Goal: Transaction & Acquisition: Purchase product/service

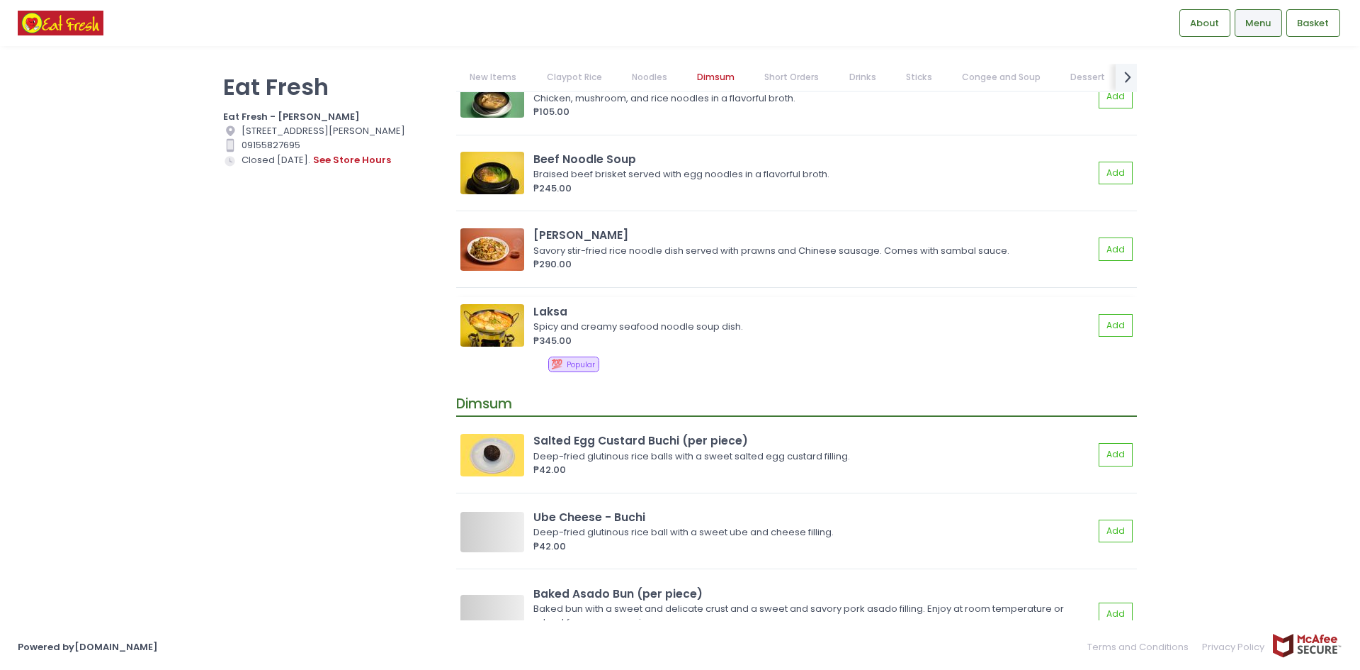
scroll to position [1630, 0]
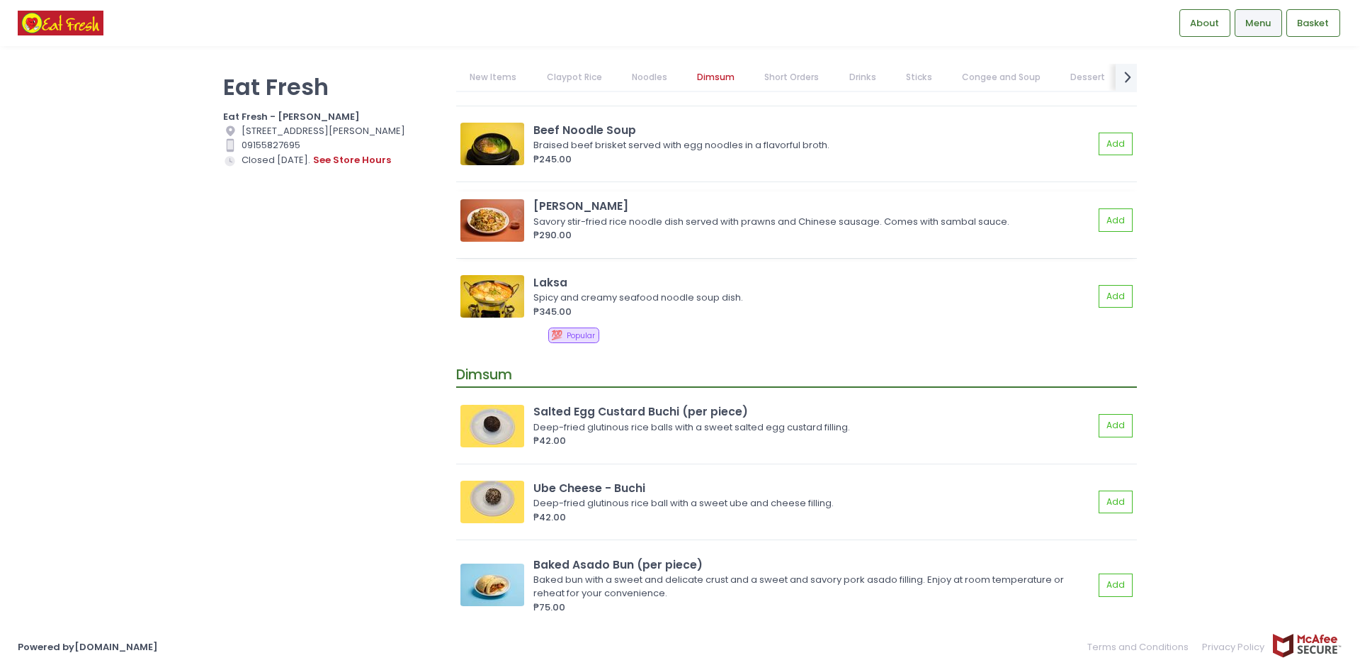
click at [521, 224] on img at bounding box center [493, 220] width 64 height 43
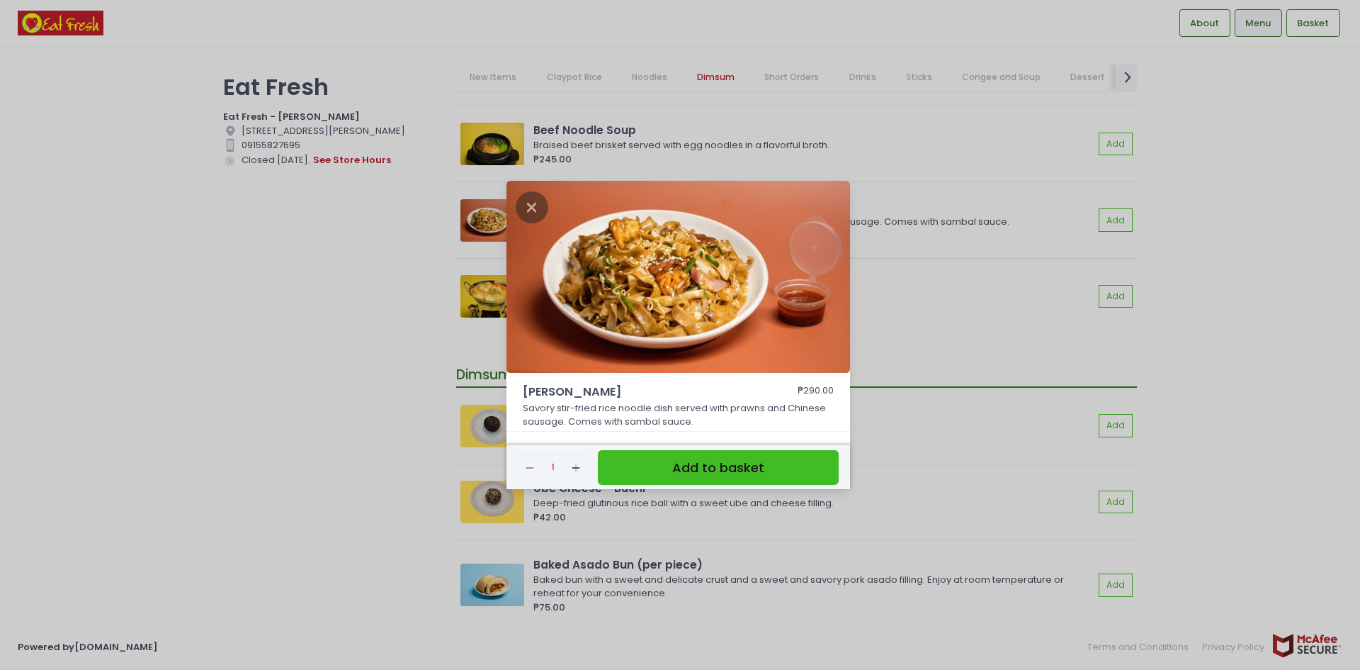
click at [716, 462] on button "Add to basket" at bounding box center [718, 467] width 241 height 35
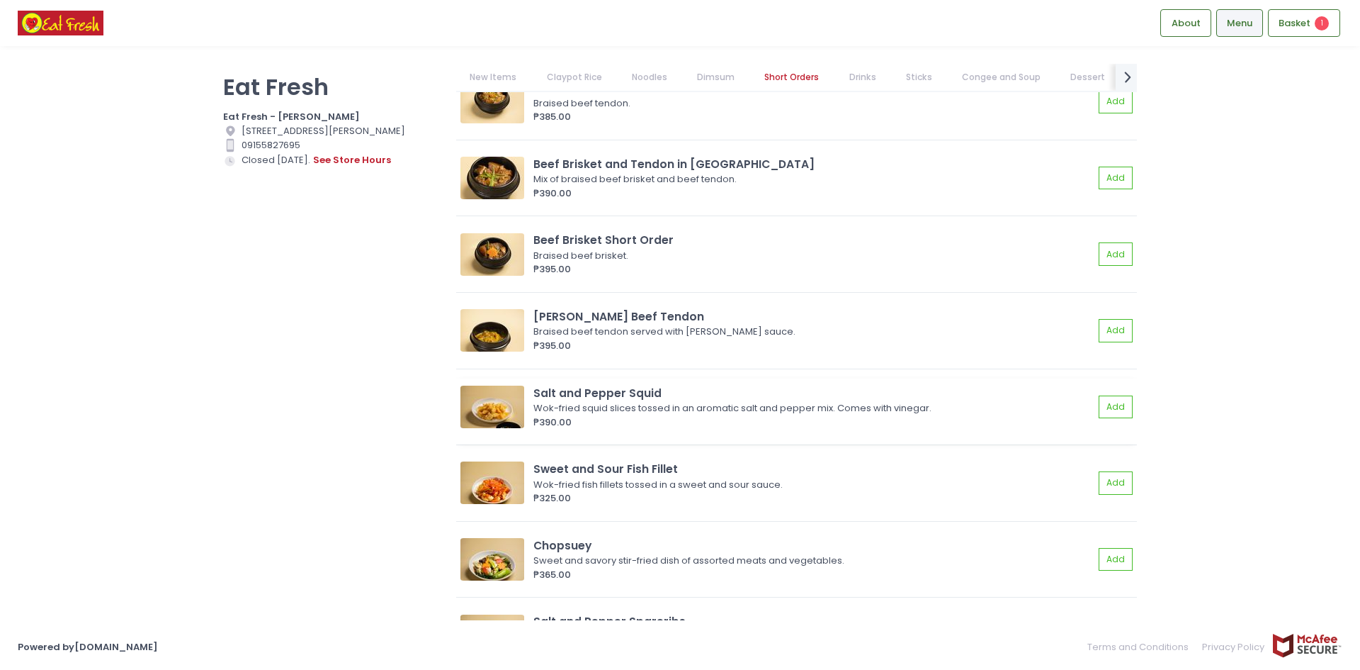
scroll to position [3188, 0]
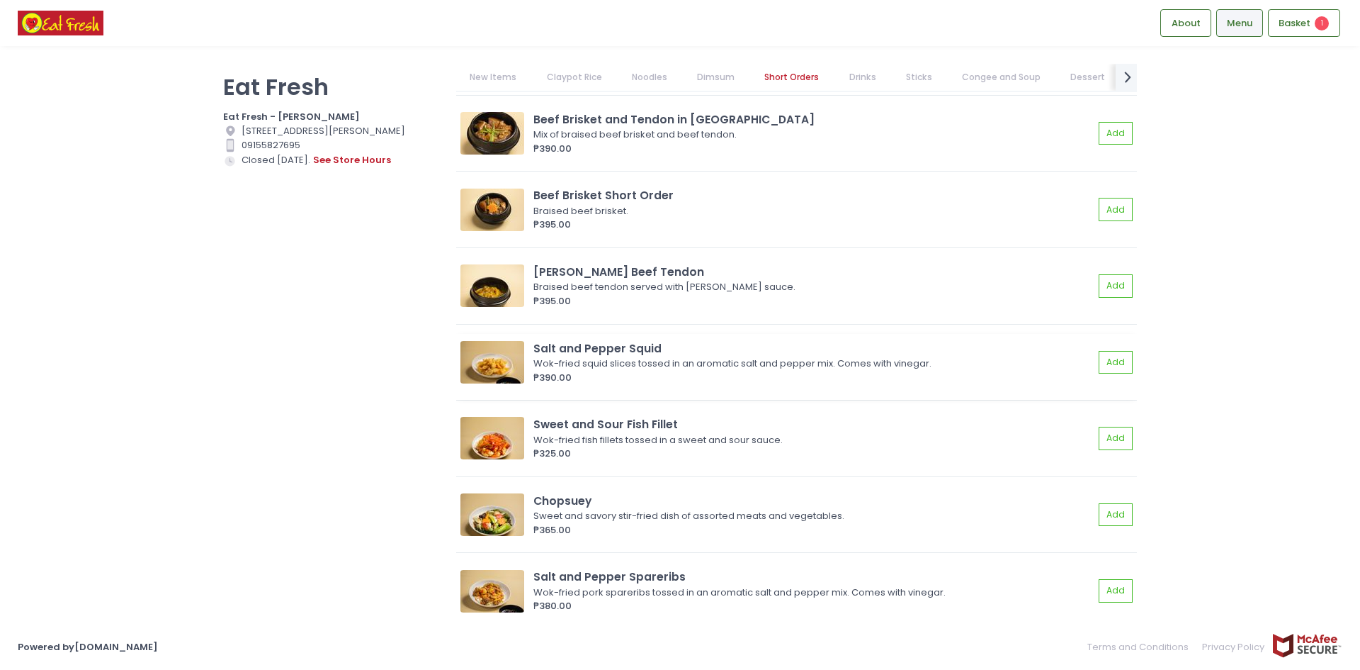
click at [509, 354] on img at bounding box center [493, 362] width 64 height 43
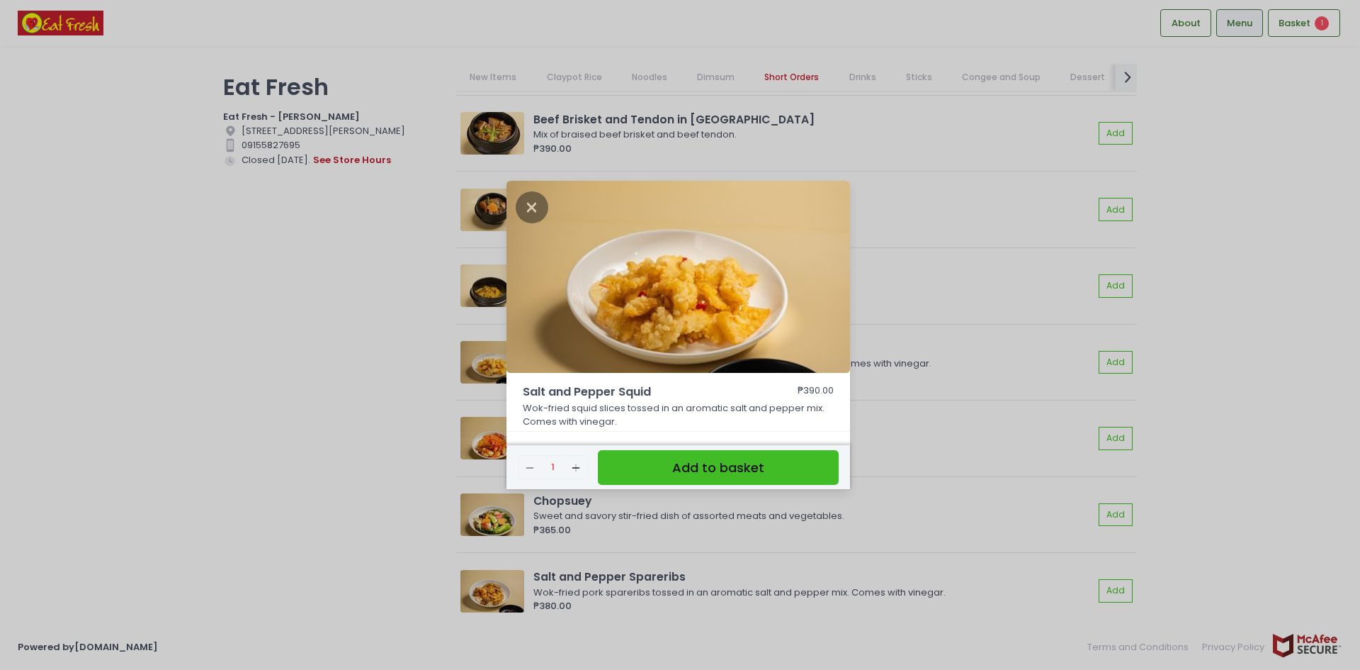
drag, startPoint x: 708, startPoint y: 463, endPoint x: 701, endPoint y: 456, distance: 10.0
click at [709, 463] on button "Add to basket" at bounding box center [718, 467] width 241 height 35
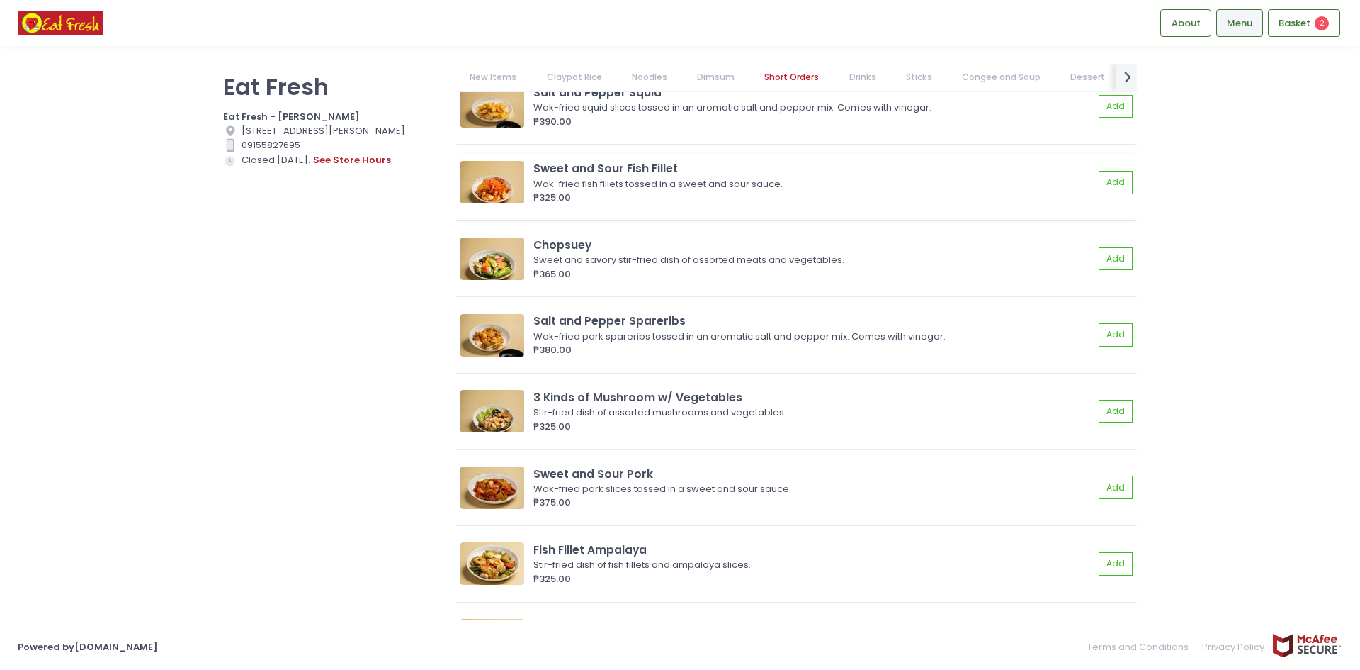
scroll to position [3401, 0]
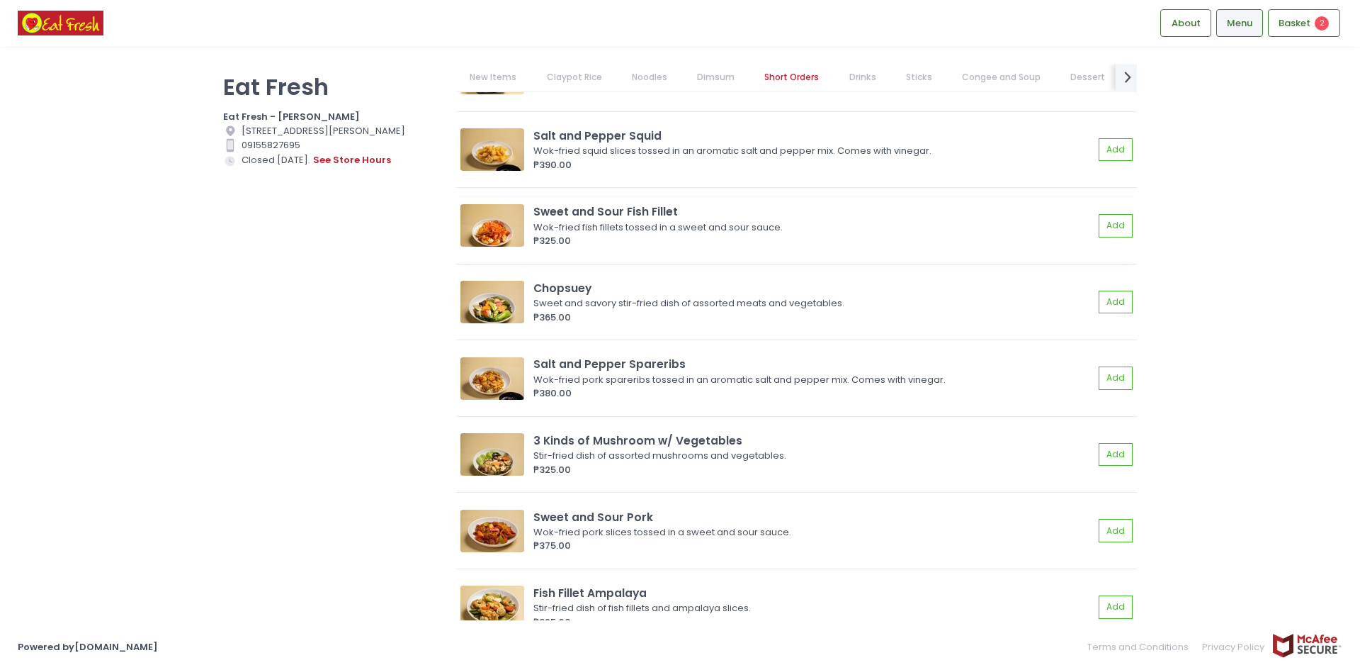
click at [510, 225] on img at bounding box center [493, 225] width 64 height 43
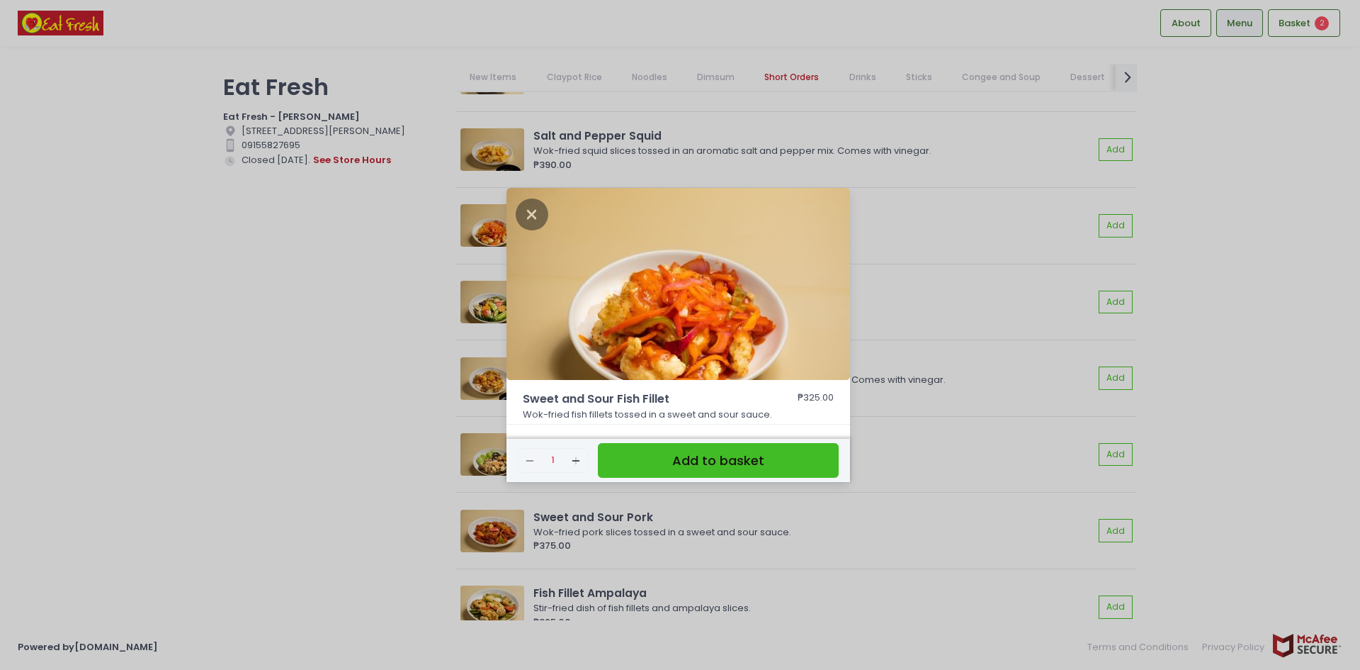
click at [716, 450] on button "Add to basket" at bounding box center [718, 460] width 241 height 35
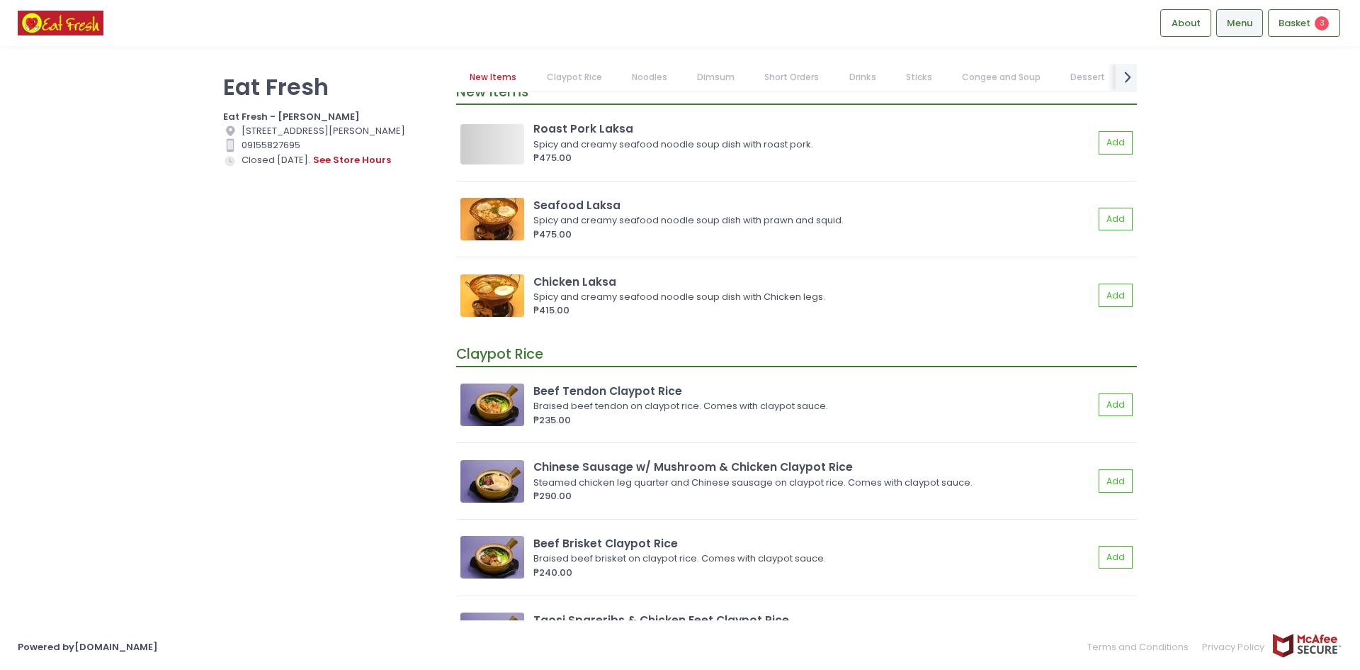
scroll to position [0, 0]
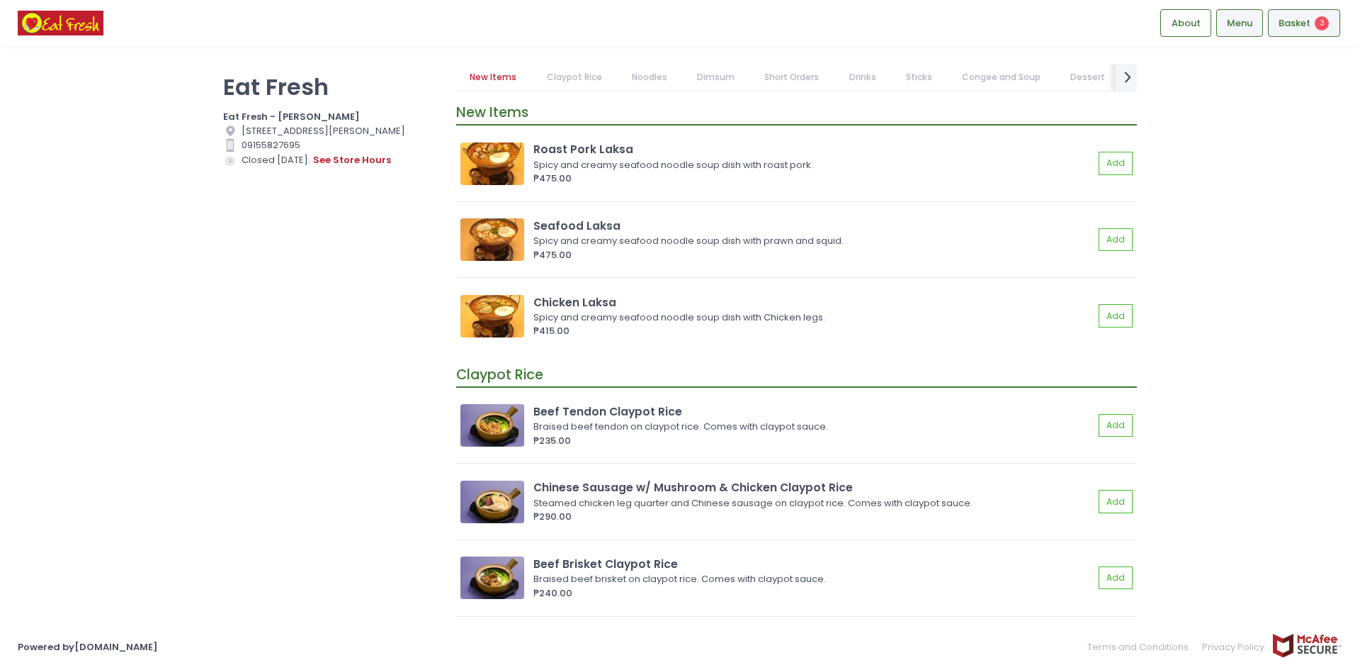
click at [1303, 23] on span "Basket" at bounding box center [1295, 23] width 32 height 14
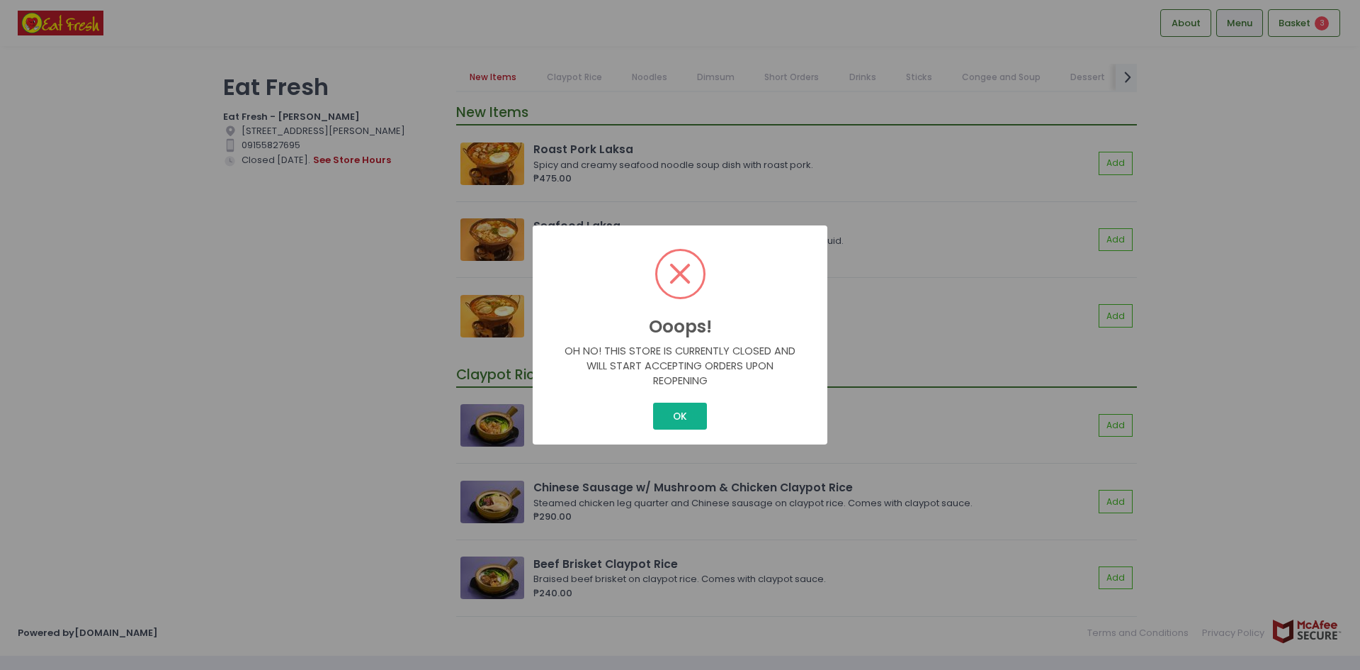
click at [684, 412] on button "OK" at bounding box center [679, 415] width 53 height 27
